Goal: Find specific page/section: Find specific page/section

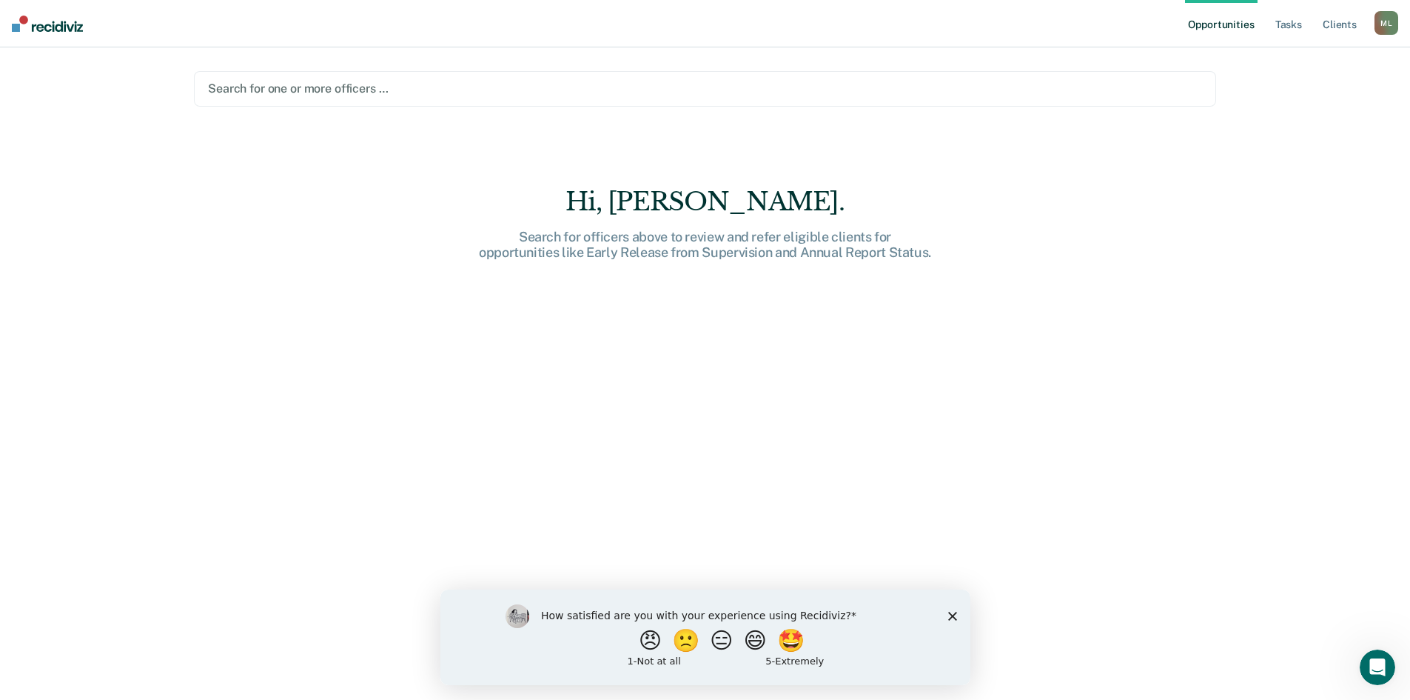
click at [355, 85] on div at bounding box center [705, 88] width 994 height 17
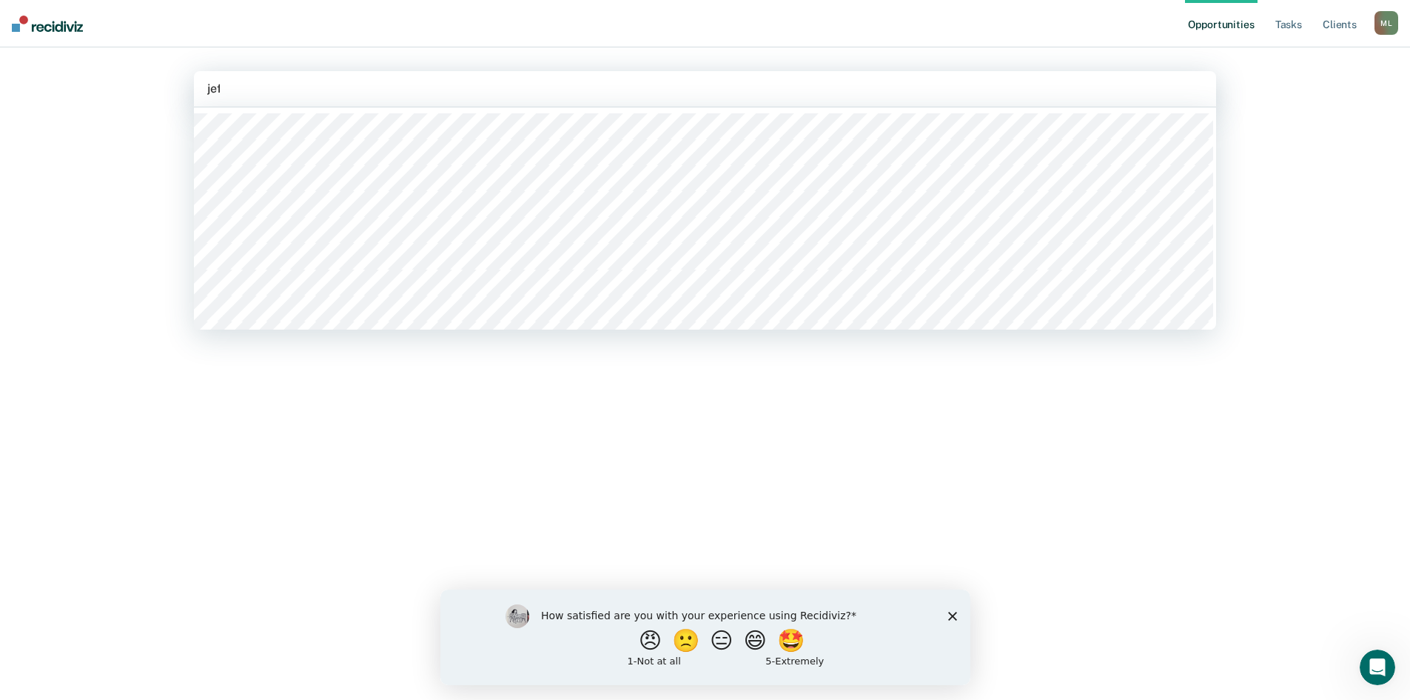
type input "[PERSON_NAME]"
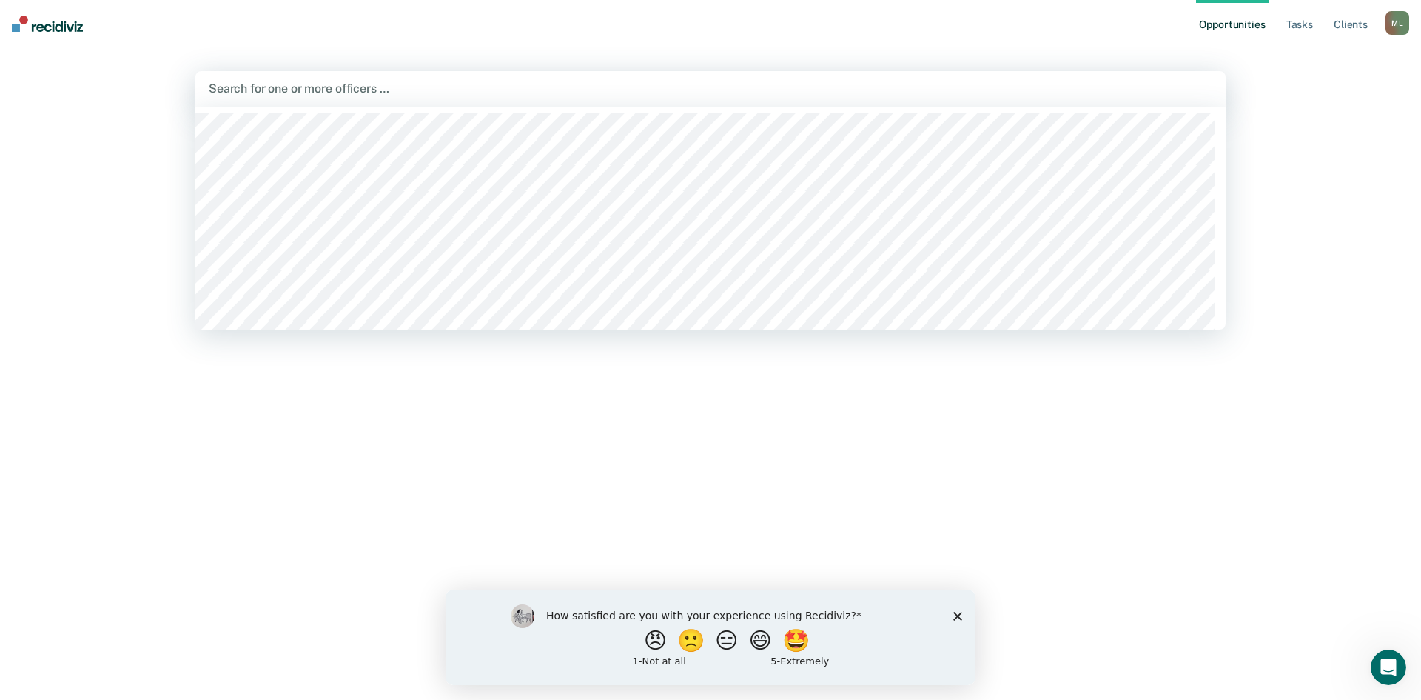
click at [293, 87] on div at bounding box center [711, 88] width 1004 height 17
type input "[PERSON_NAME]"
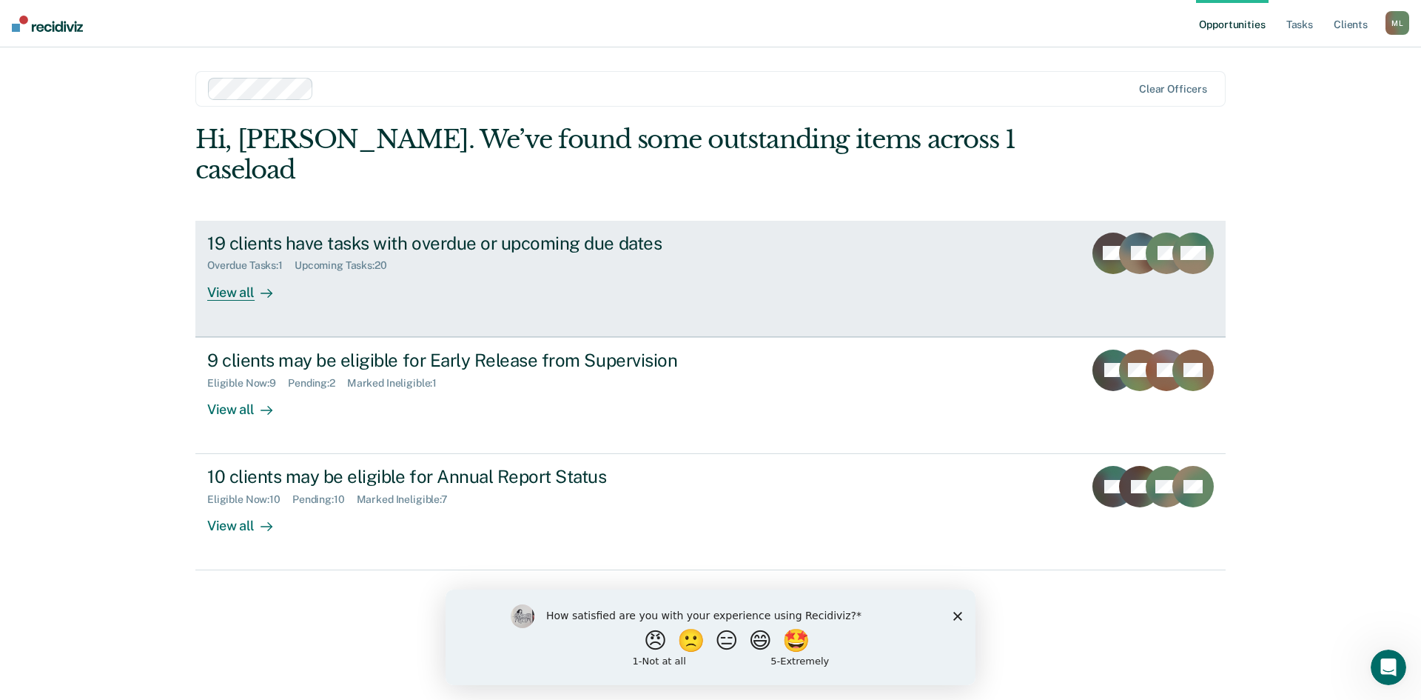
click at [240, 272] on div "View all" at bounding box center [248, 286] width 83 height 29
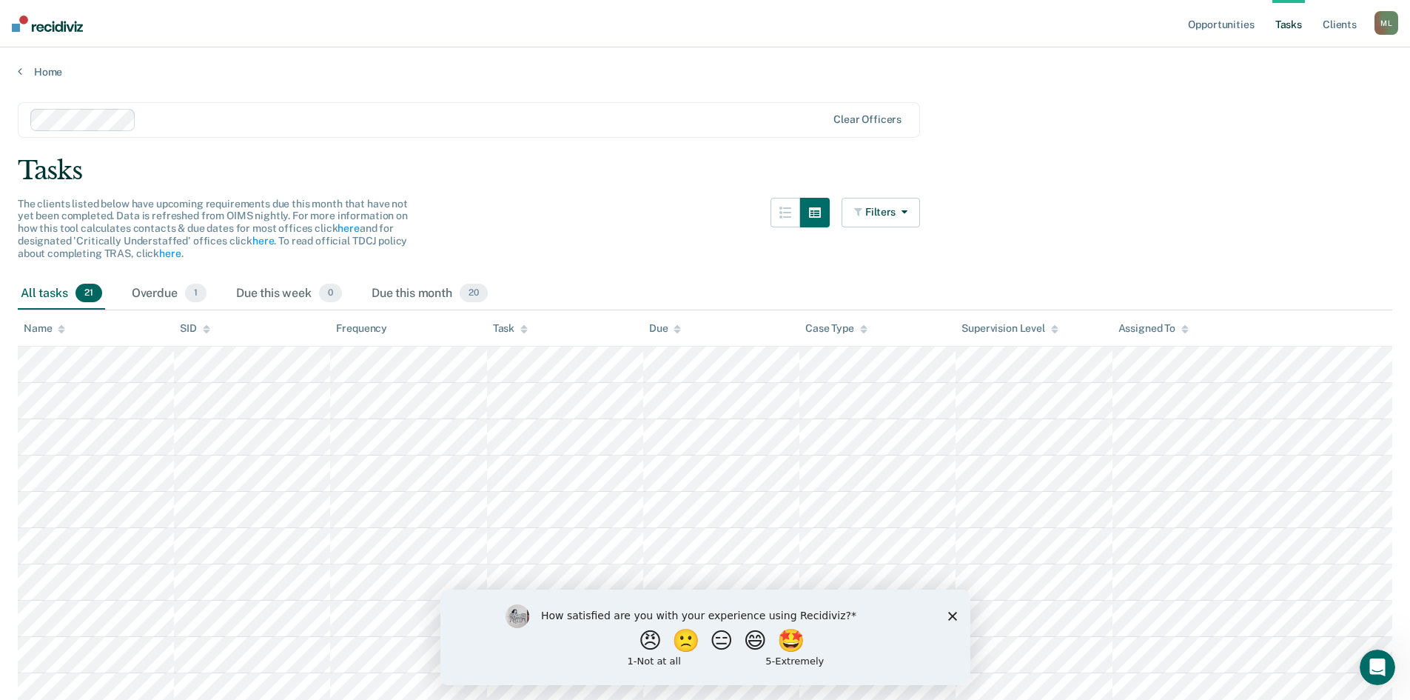
click at [950, 612] on polygon "Close survey" at bounding box center [952, 615] width 9 height 9
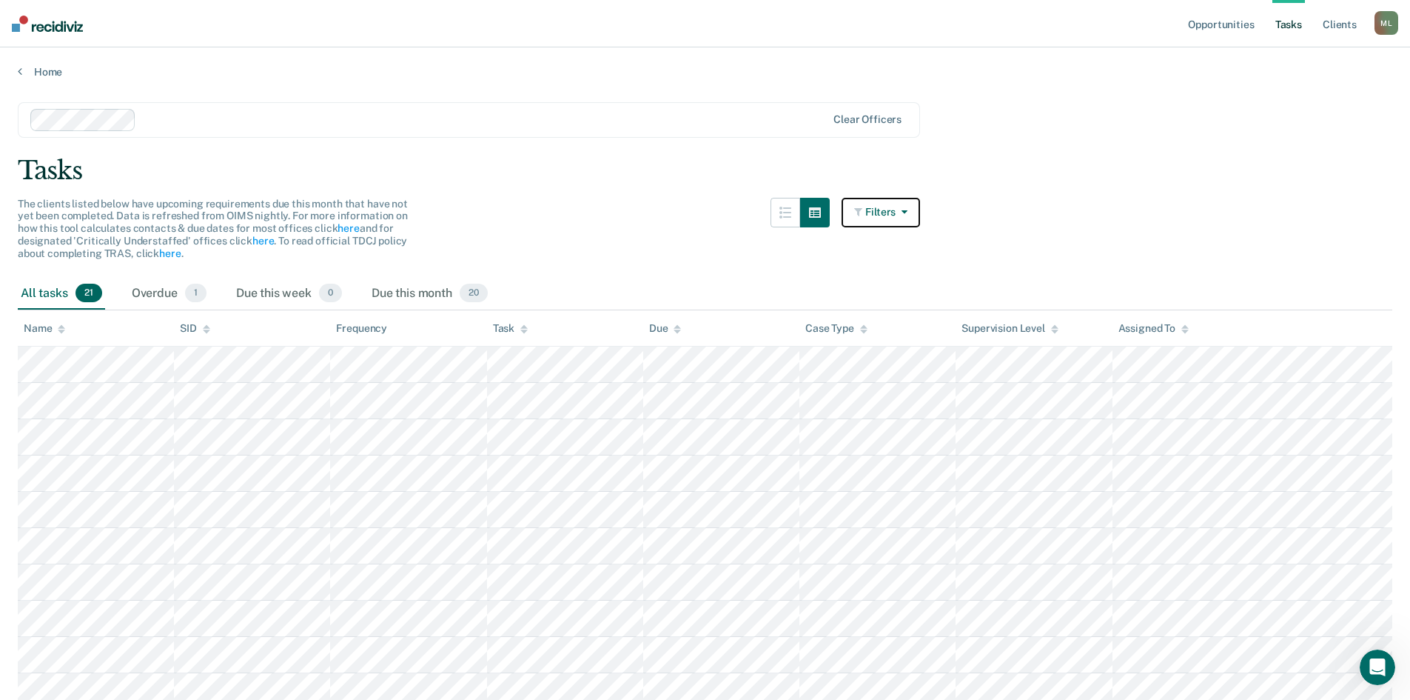
click at [908, 211] on icon "button" at bounding box center [902, 212] width 12 height 10
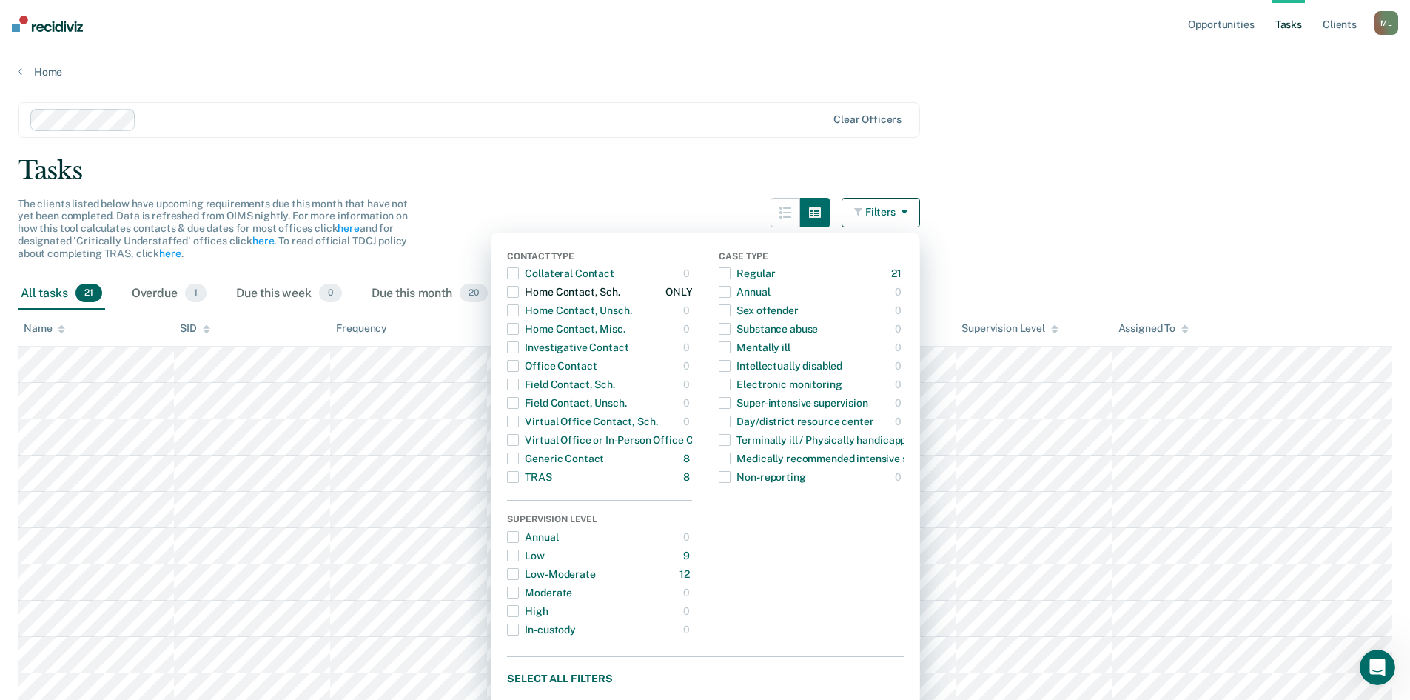
click at [519, 295] on span "button" at bounding box center [513, 292] width 12 height 12
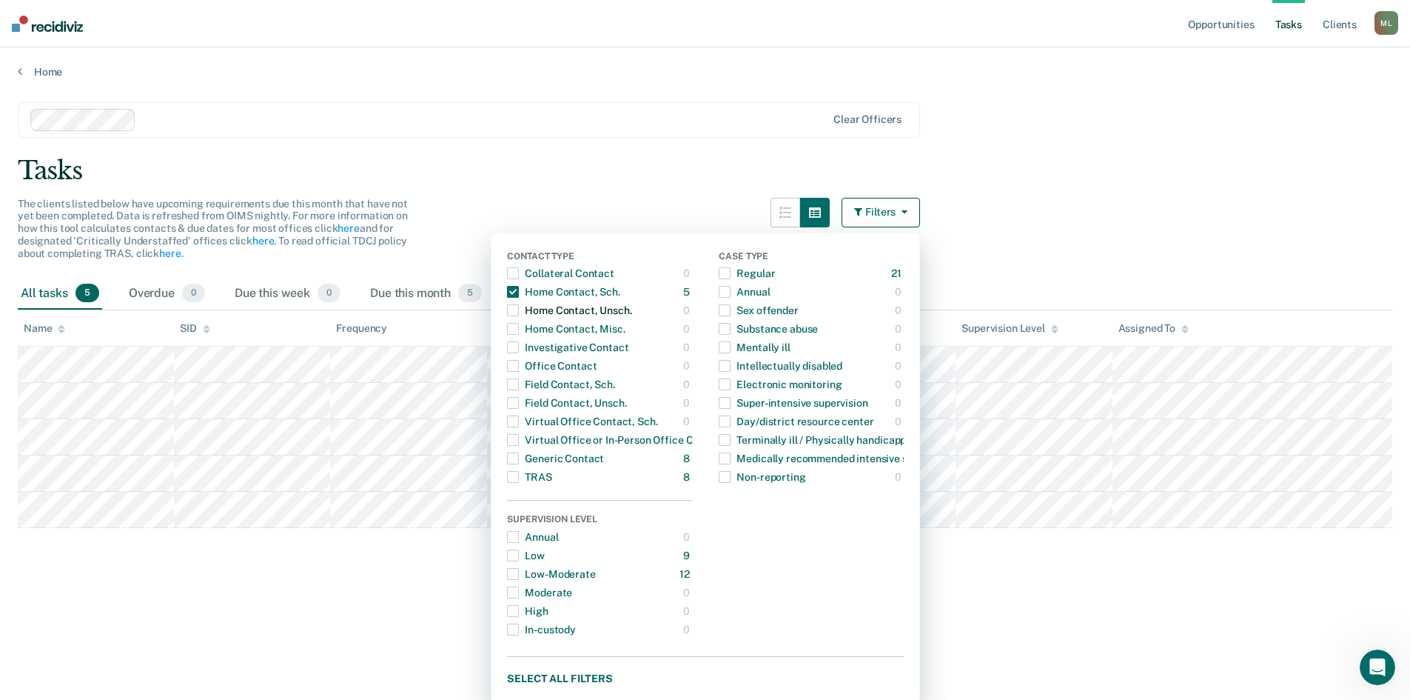
click at [519, 309] on span "button" at bounding box center [513, 310] width 12 height 12
click at [519, 367] on span "button" at bounding box center [513, 366] width 12 height 12
click at [519, 292] on span "button" at bounding box center [513, 292] width 12 height 12
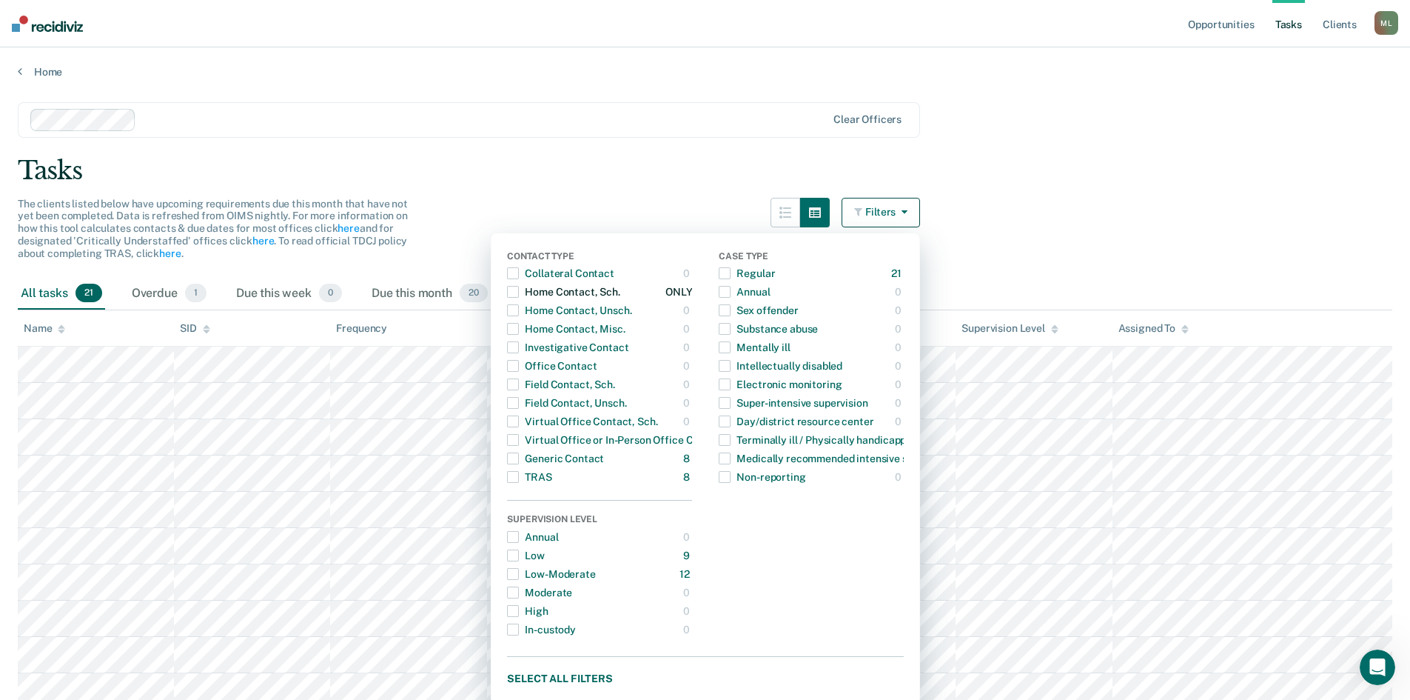
click at [519, 298] on span "button" at bounding box center [513, 292] width 12 height 12
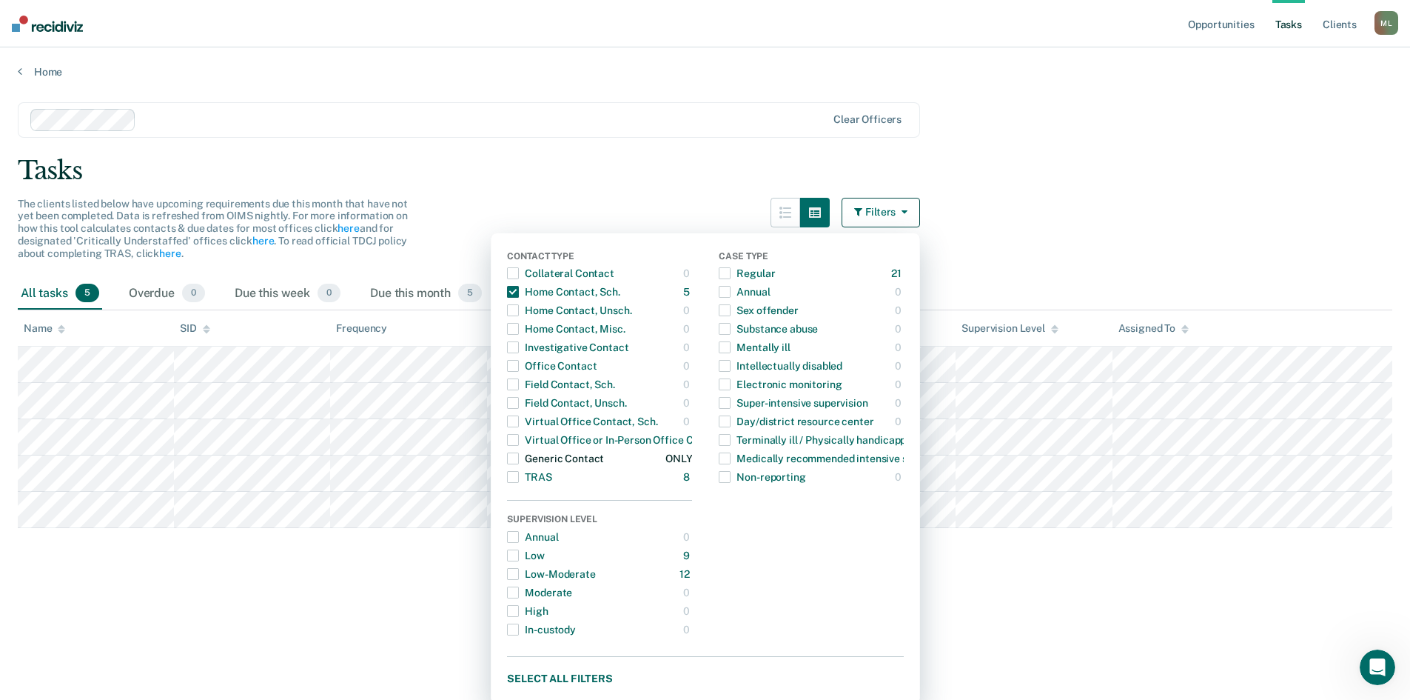
click at [516, 453] on span "button" at bounding box center [513, 458] width 12 height 12
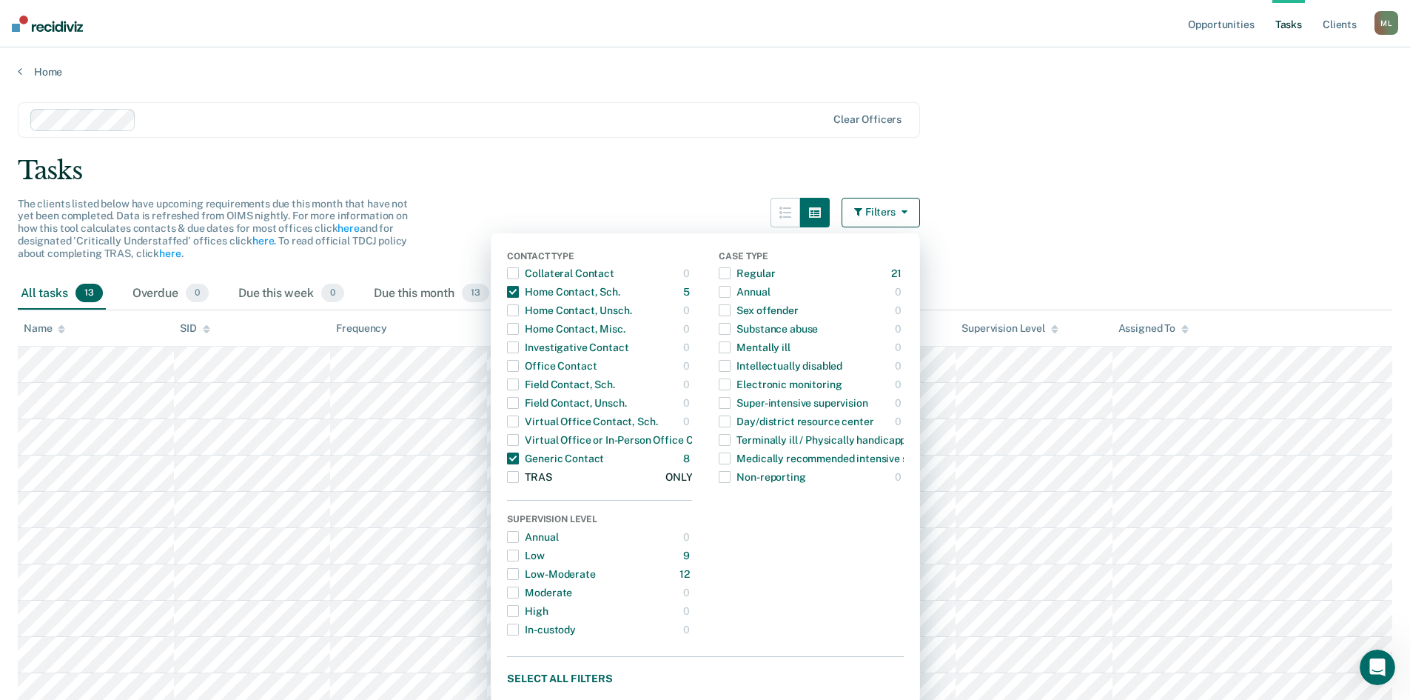
click at [519, 474] on span "button" at bounding box center [513, 477] width 12 height 12
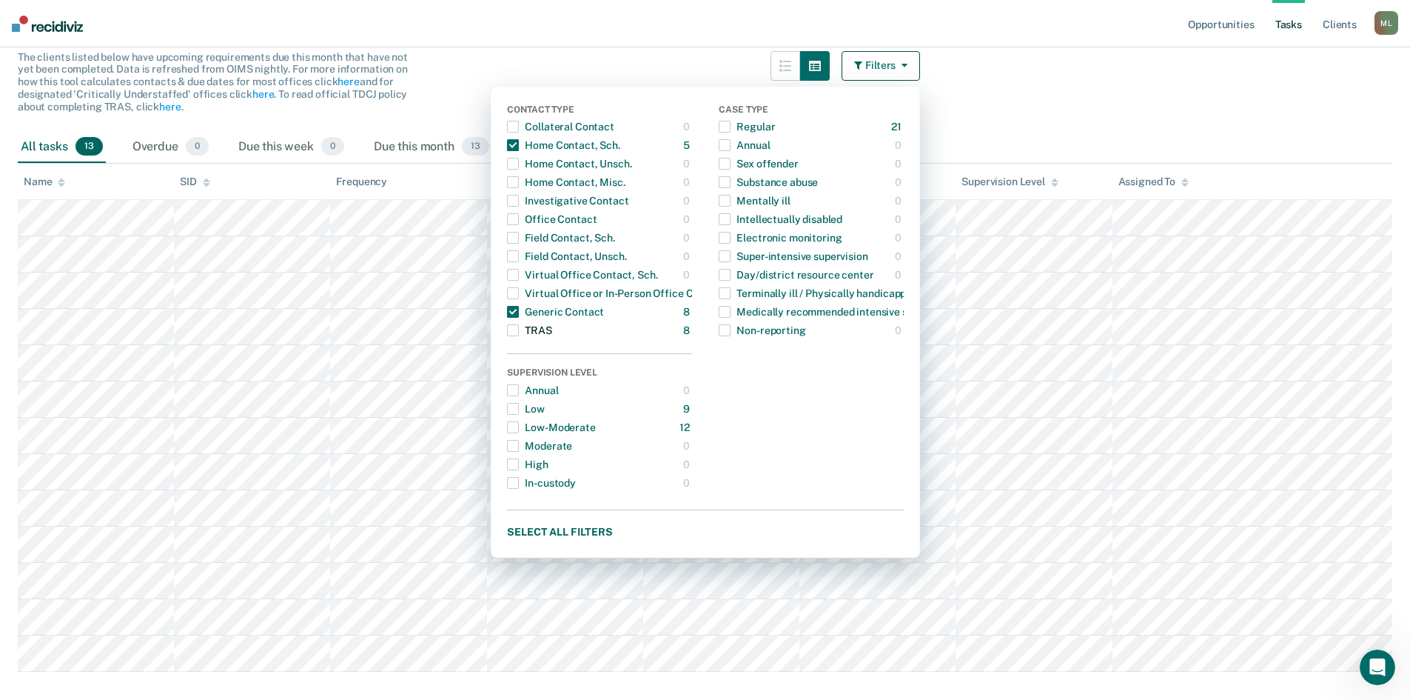
scroll to position [148, 0]
